Goal: Check status: Check status

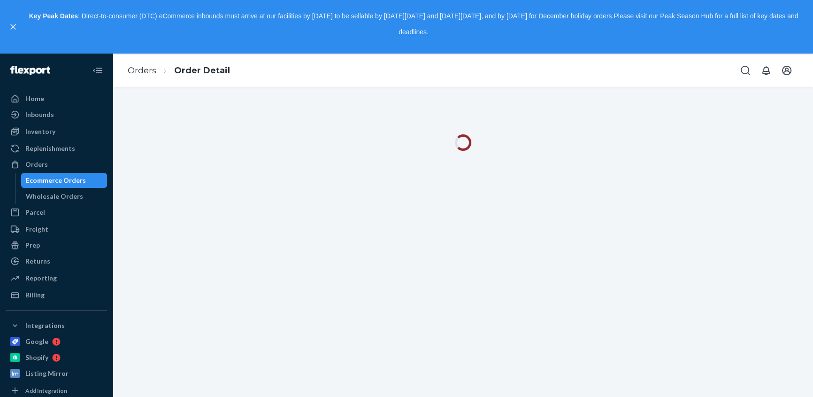
click at [146, 70] on link "Orders" at bounding box center [142, 70] width 29 height 10
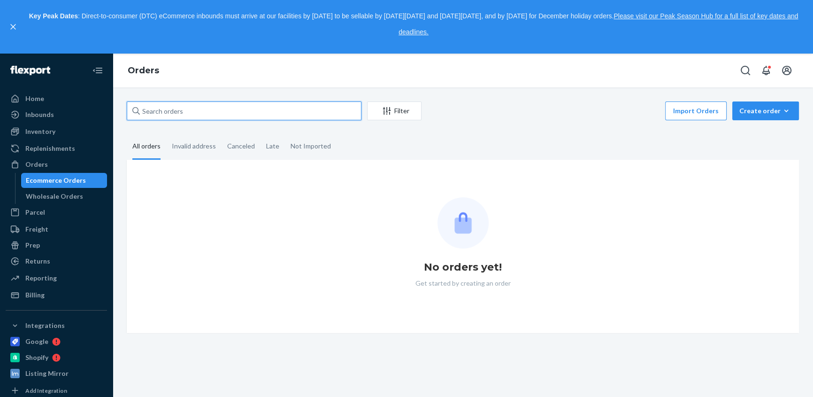
click at [183, 112] on input "text" at bounding box center [244, 110] width 235 height 19
paste input "SJV7S4EFLG"
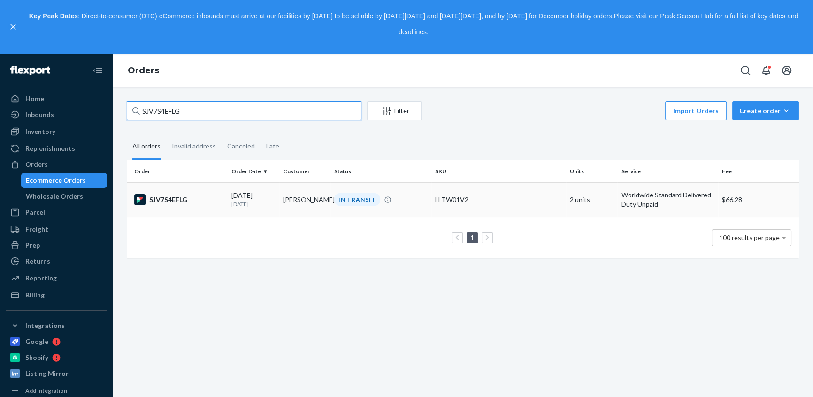
type input "SJV7S4EFLG"
click at [182, 198] on div "SJV7S4EFLG" at bounding box center [179, 199] width 90 height 11
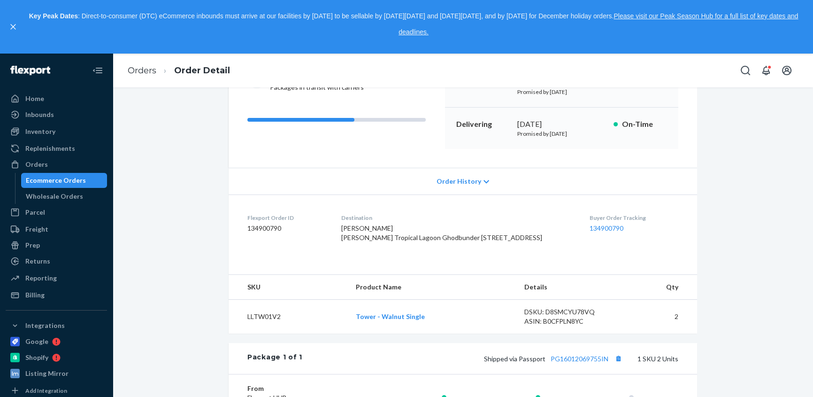
scroll to position [170, 0]
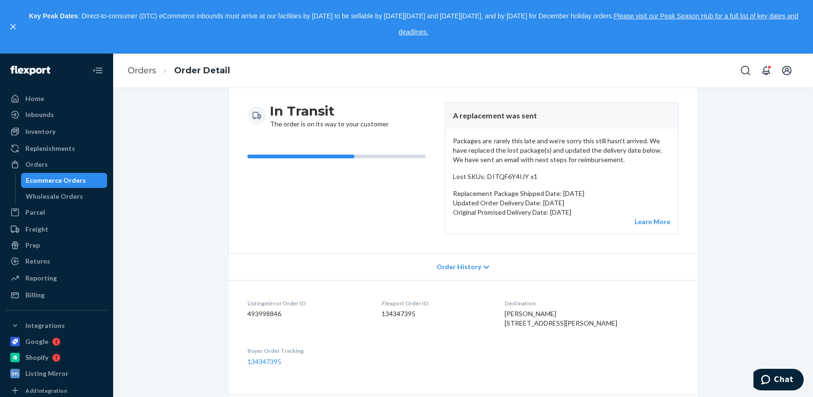
scroll to position [128, 0]
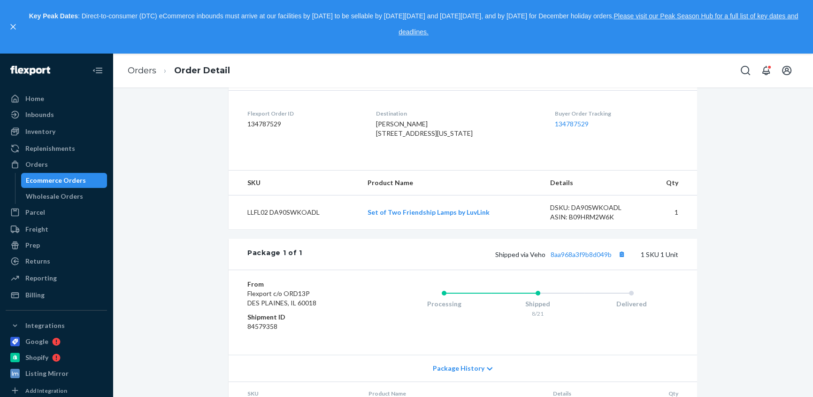
scroll to position [244, 0]
click at [619, 251] on button "Copy tracking number" at bounding box center [621, 254] width 12 height 12
click at [581, 253] on link "8aa968a3f9b8d049b" at bounding box center [580, 254] width 61 height 8
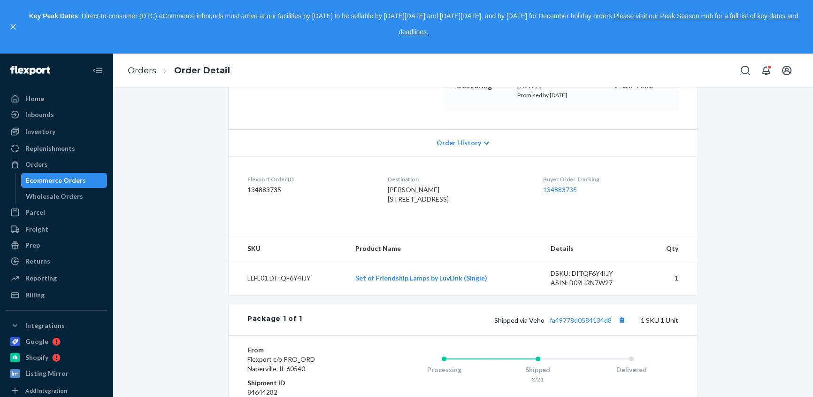
scroll to position [213, 0]
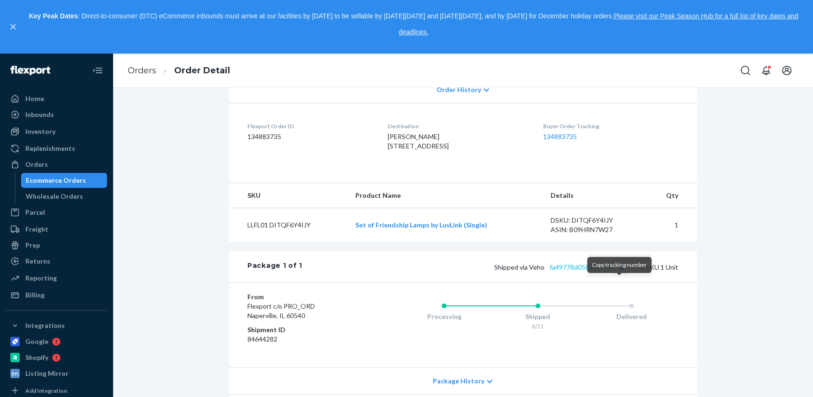
drag, startPoint x: 618, startPoint y: 283, endPoint x: 608, endPoint y: 282, distance: 9.4
click at [618, 273] on button "Copy tracking number" at bounding box center [621, 266] width 12 height 12
click at [578, 271] on link "fa49778d0584134d8" at bounding box center [580, 267] width 62 height 8
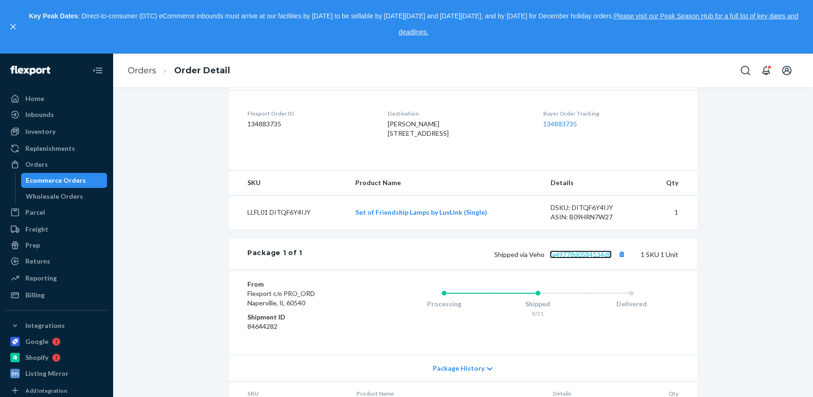
scroll to position [244, 0]
